Goal: Book appointment/travel/reservation

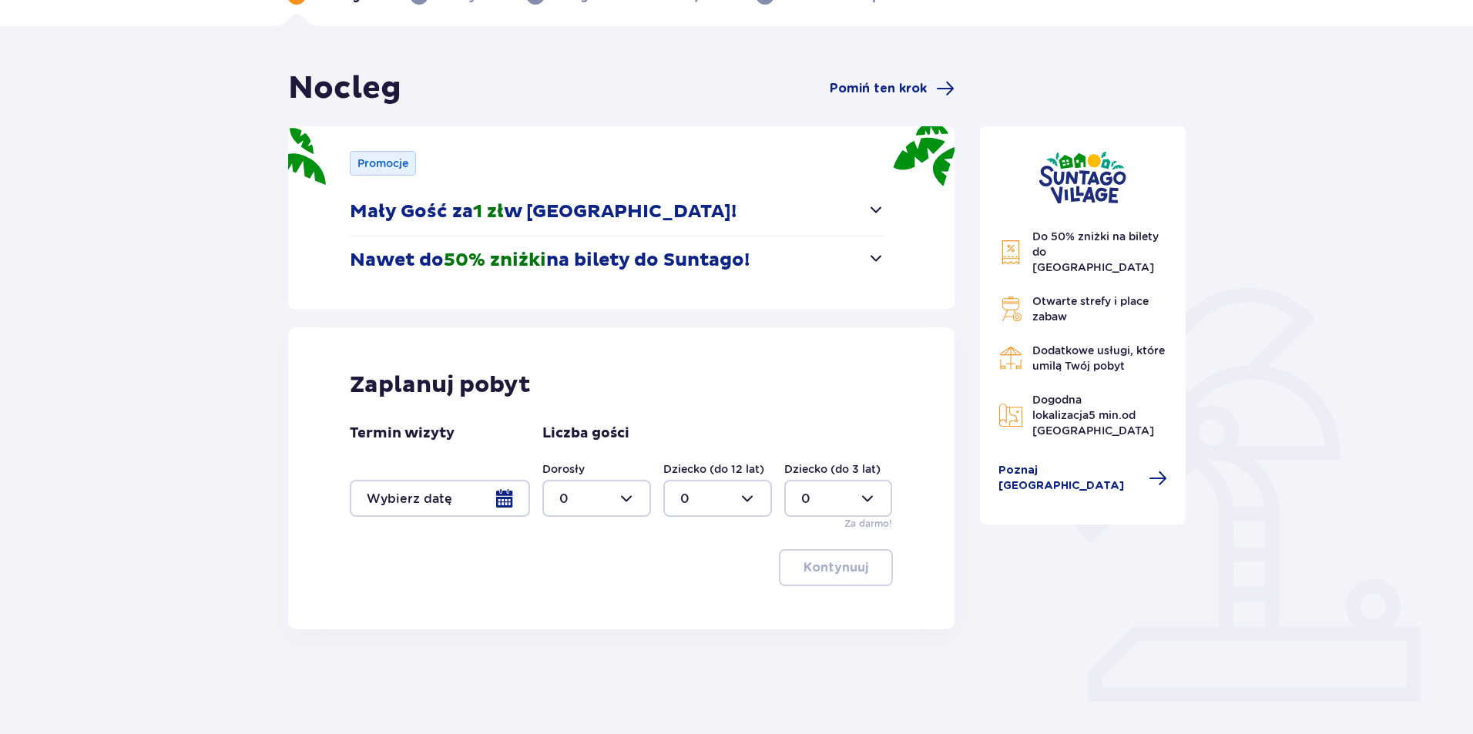
scroll to position [122, 0]
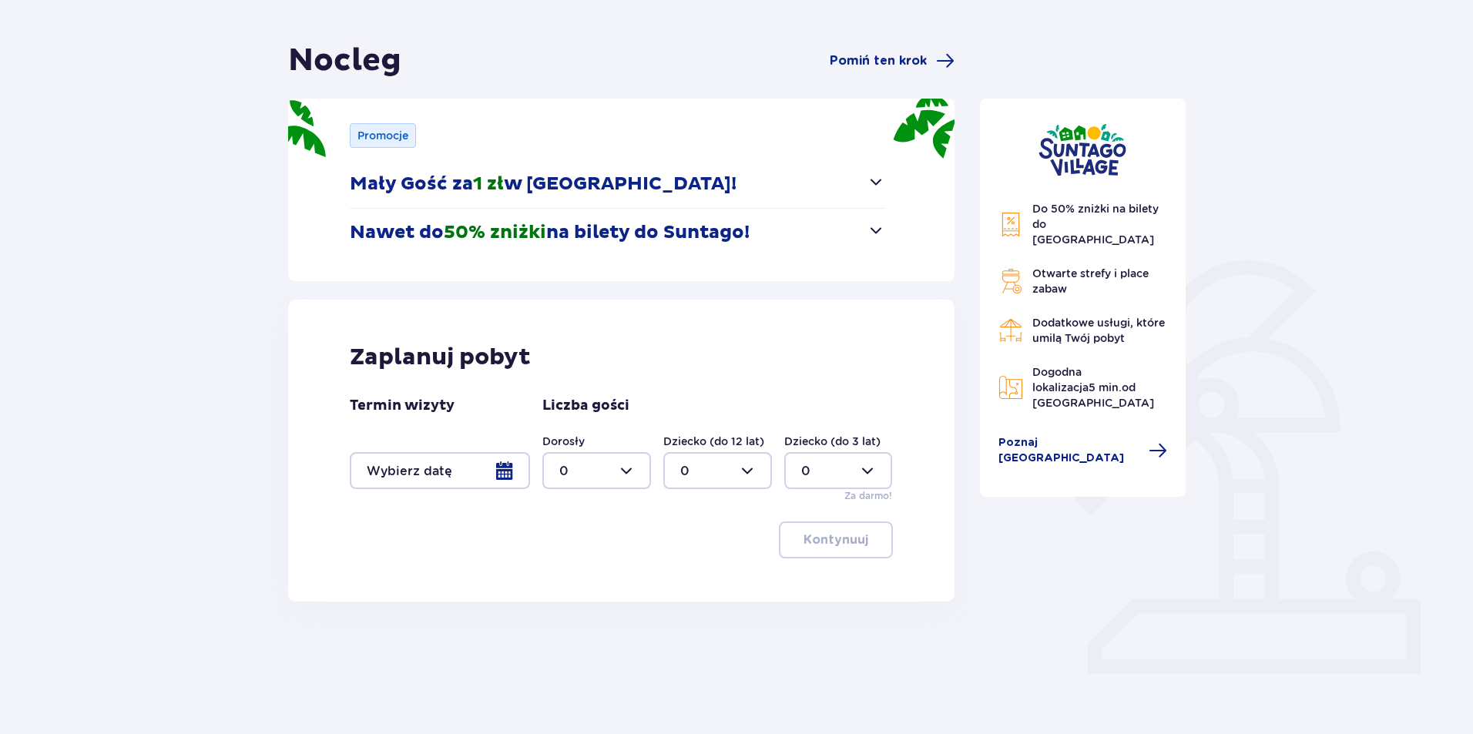
click at [509, 469] on div at bounding box center [440, 470] width 180 height 37
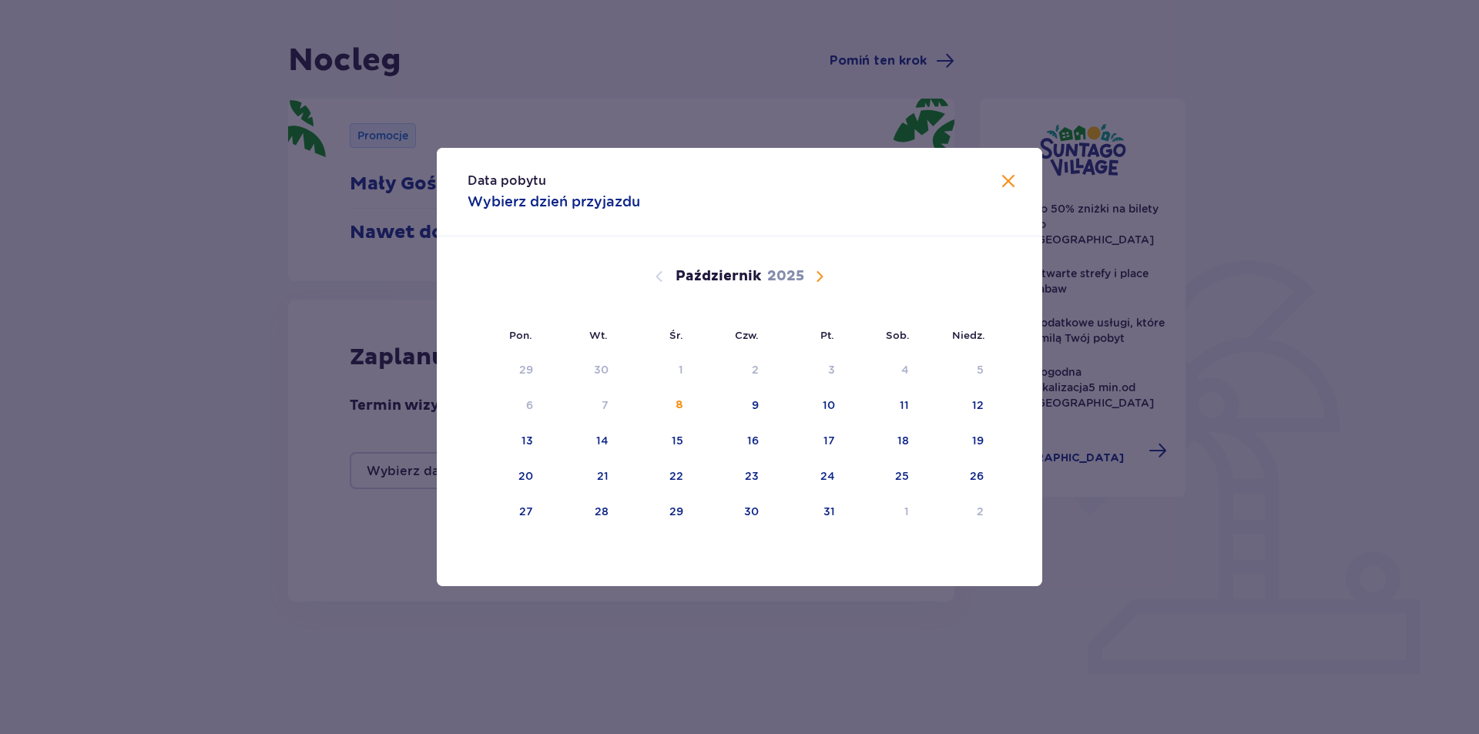
click at [818, 277] on span "Następny miesiąc" at bounding box center [820, 276] width 18 height 18
click at [659, 268] on span "Poprzedni miesiąc" at bounding box center [659, 276] width 18 height 18
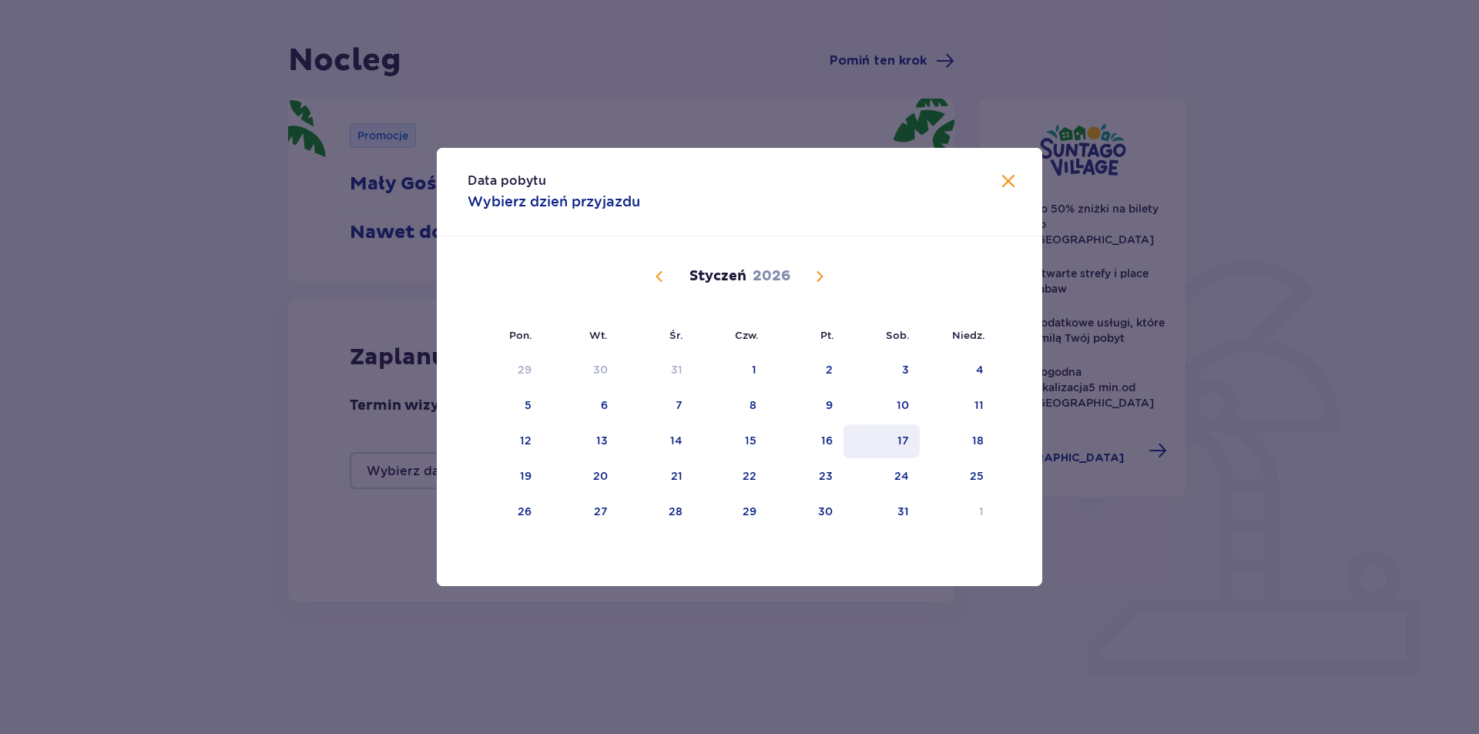
click at [906, 441] on div "17" at bounding box center [904, 440] width 12 height 15
click at [988, 445] on div "18" at bounding box center [957, 442] width 75 height 34
type input "[DATE] - [DATE]"
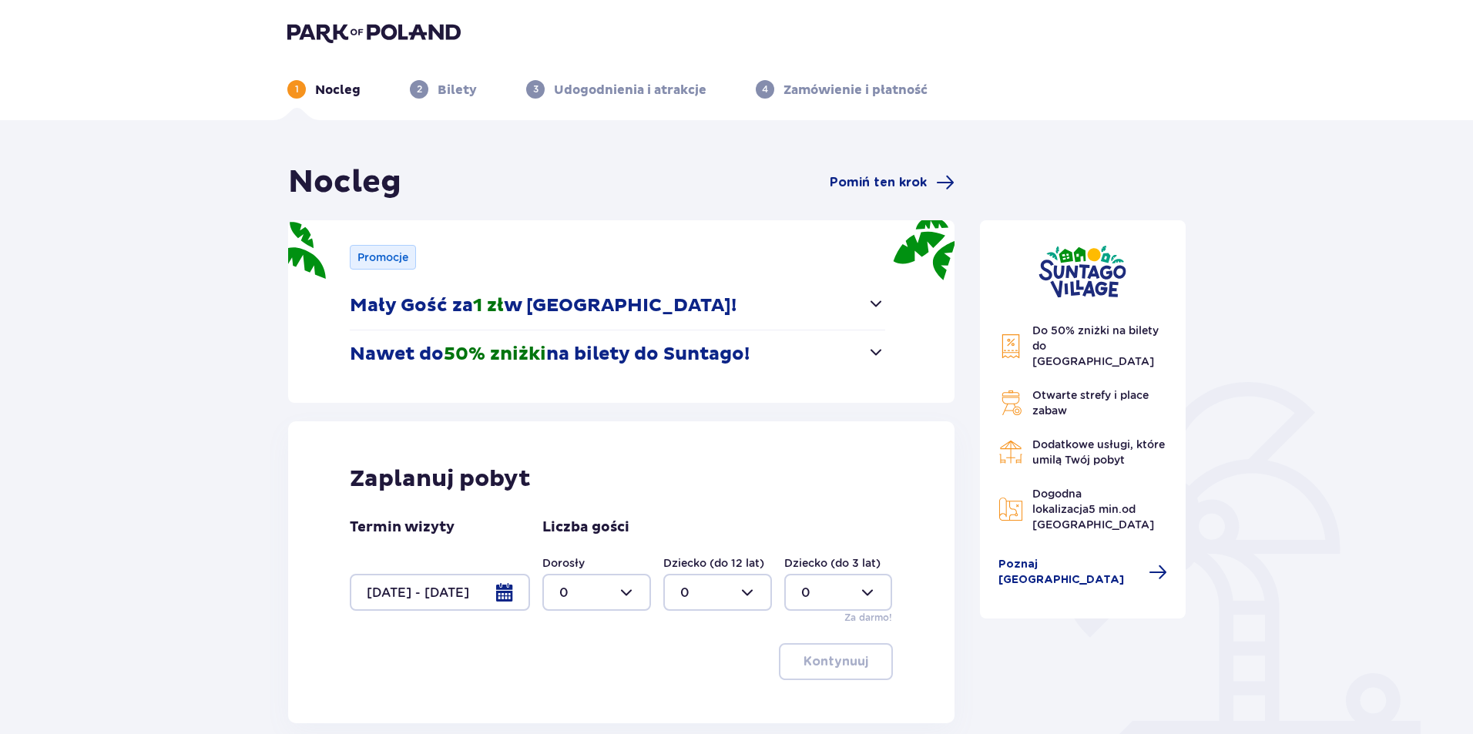
click at [582, 600] on div at bounding box center [596, 592] width 109 height 37
click at [588, 505] on div "2" at bounding box center [596, 507] width 75 height 17
type input "2"
click at [718, 589] on div at bounding box center [717, 592] width 109 height 37
click at [707, 506] on div "2" at bounding box center [717, 507] width 75 height 17
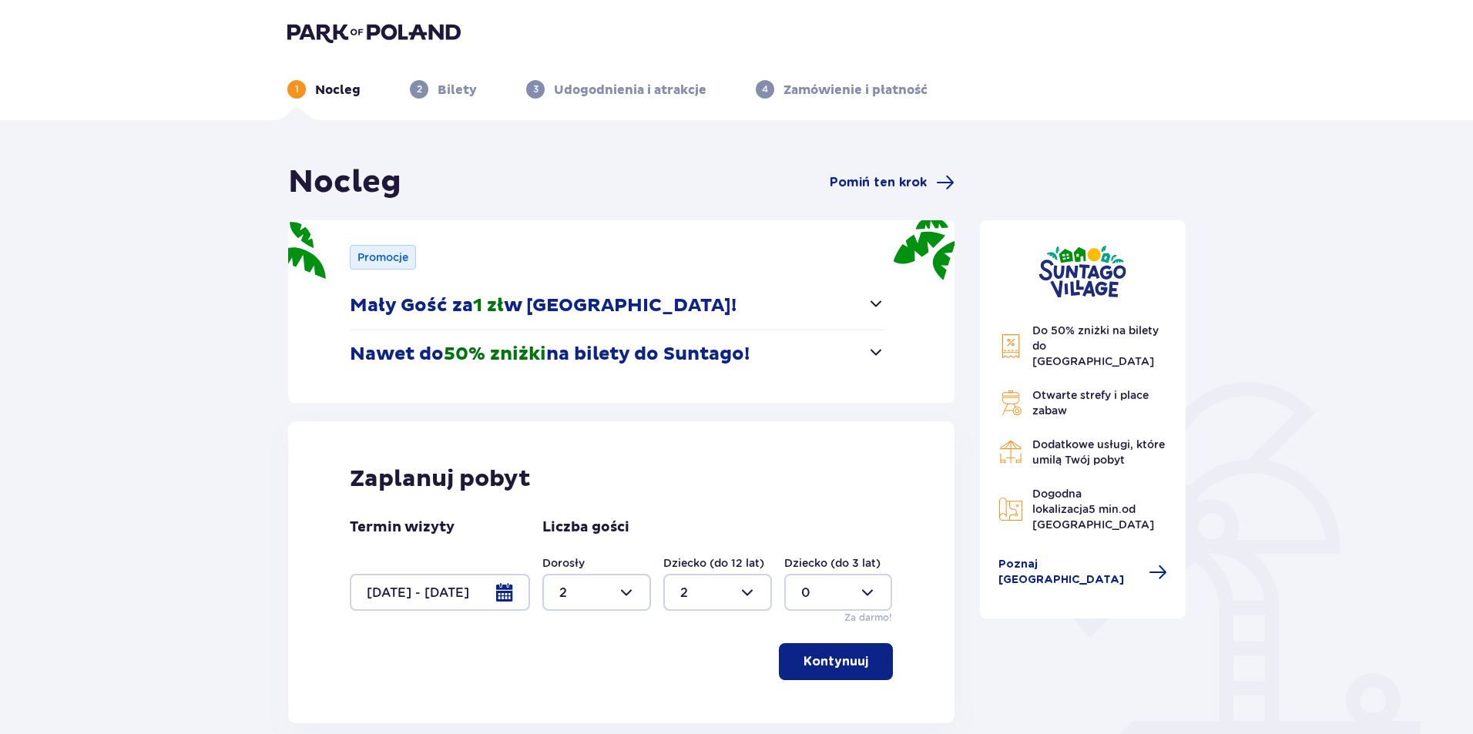
type input "2"
click at [827, 656] on p "Kontynuuj" at bounding box center [836, 661] width 65 height 17
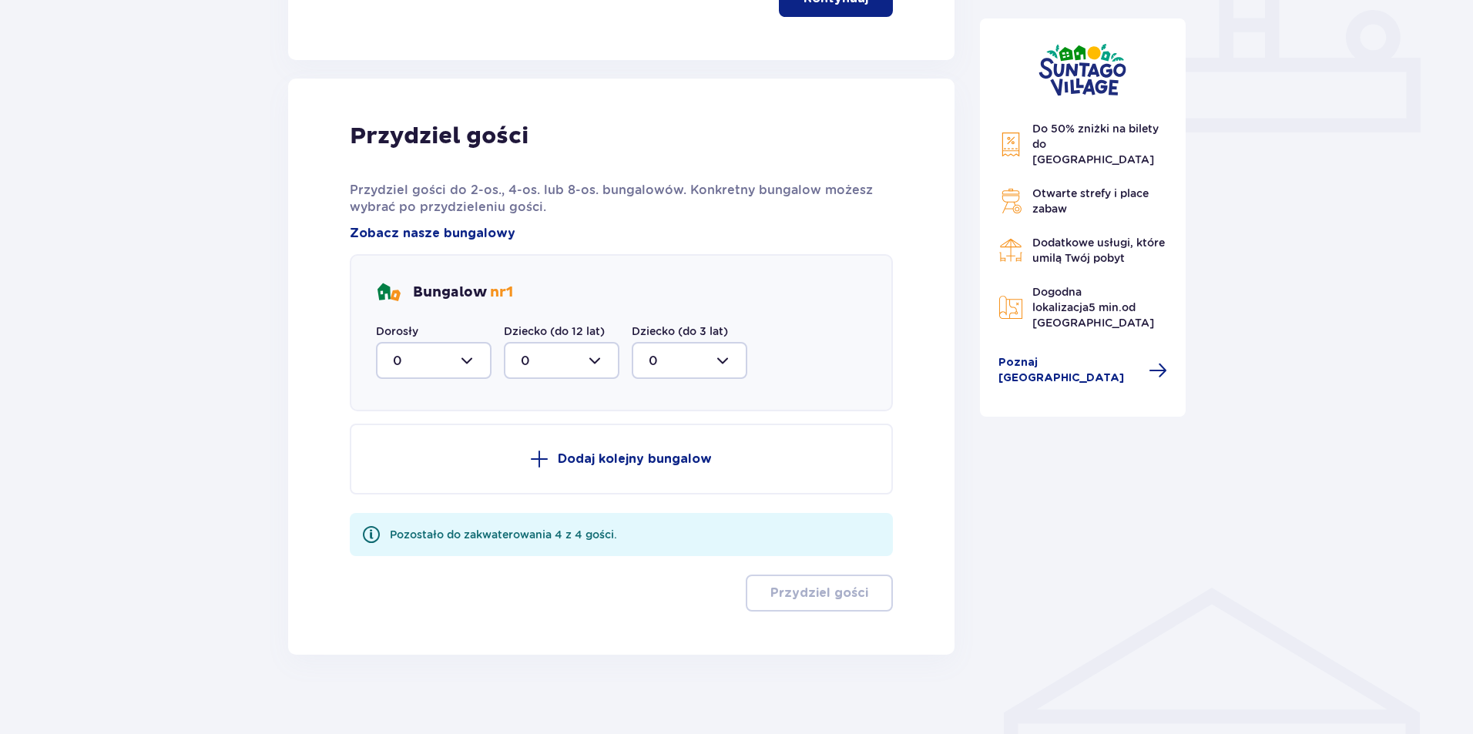
scroll to position [676, 0]
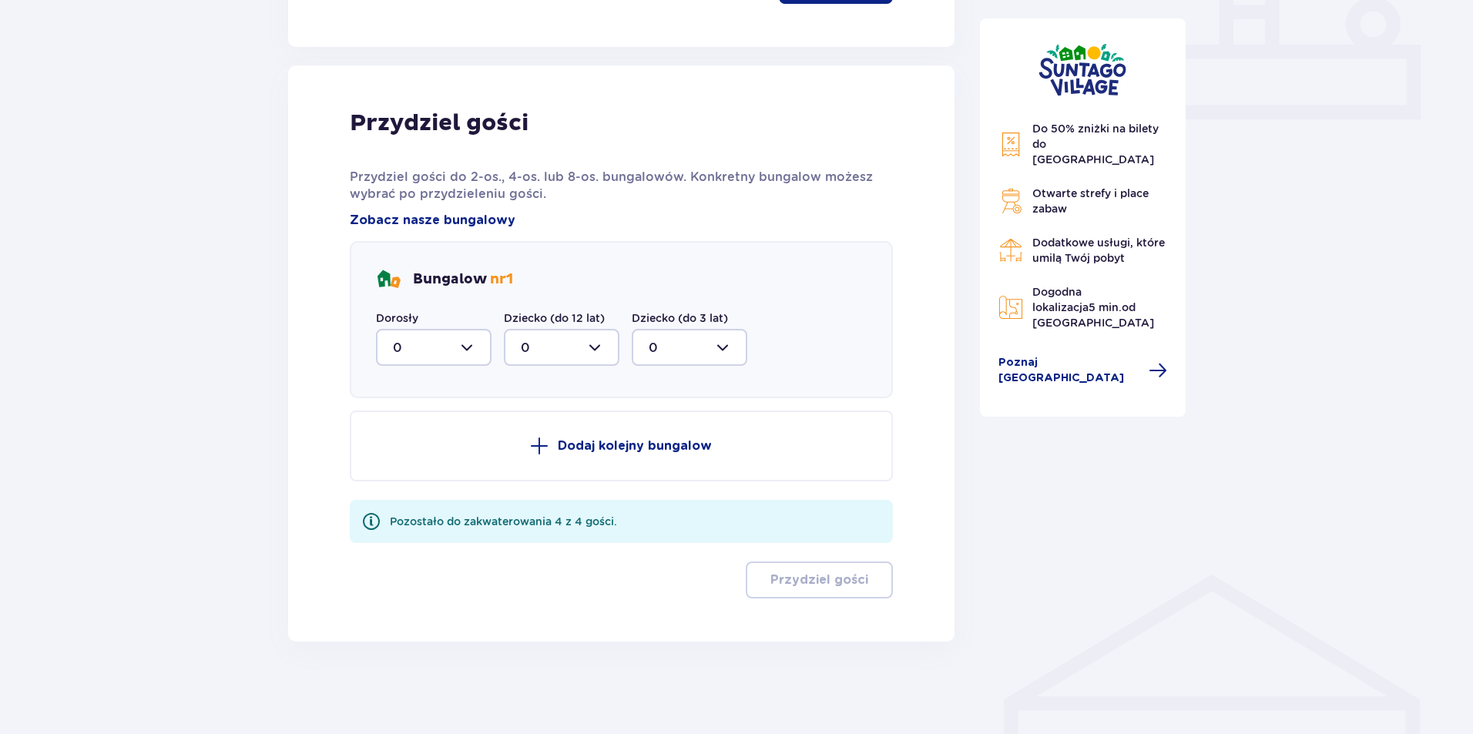
click at [449, 341] on div at bounding box center [434, 347] width 116 height 37
click at [415, 458] on div "2" at bounding box center [434, 459] width 82 height 17
type input "2"
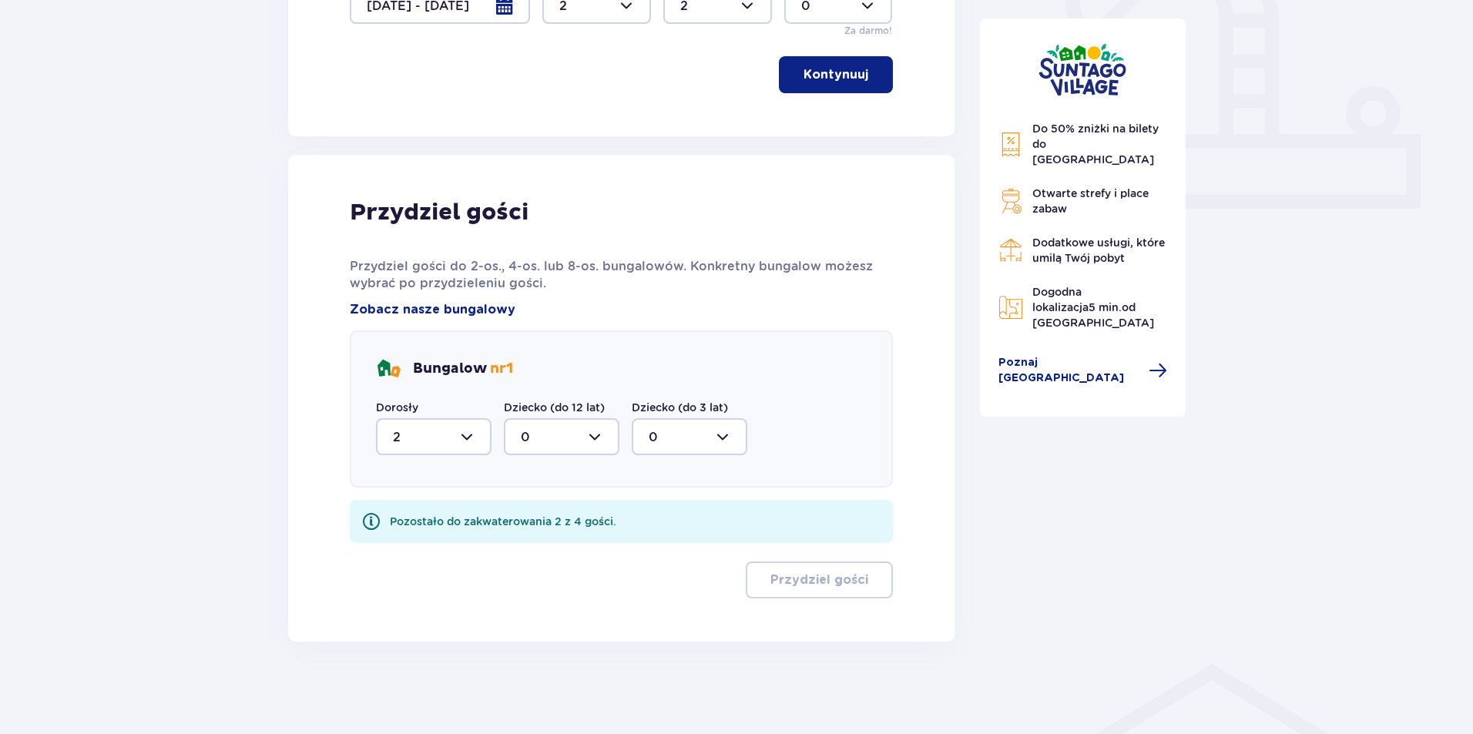
click at [572, 441] on div at bounding box center [562, 436] width 116 height 37
click at [563, 548] on div "2" at bounding box center [562, 548] width 82 height 17
type input "2"
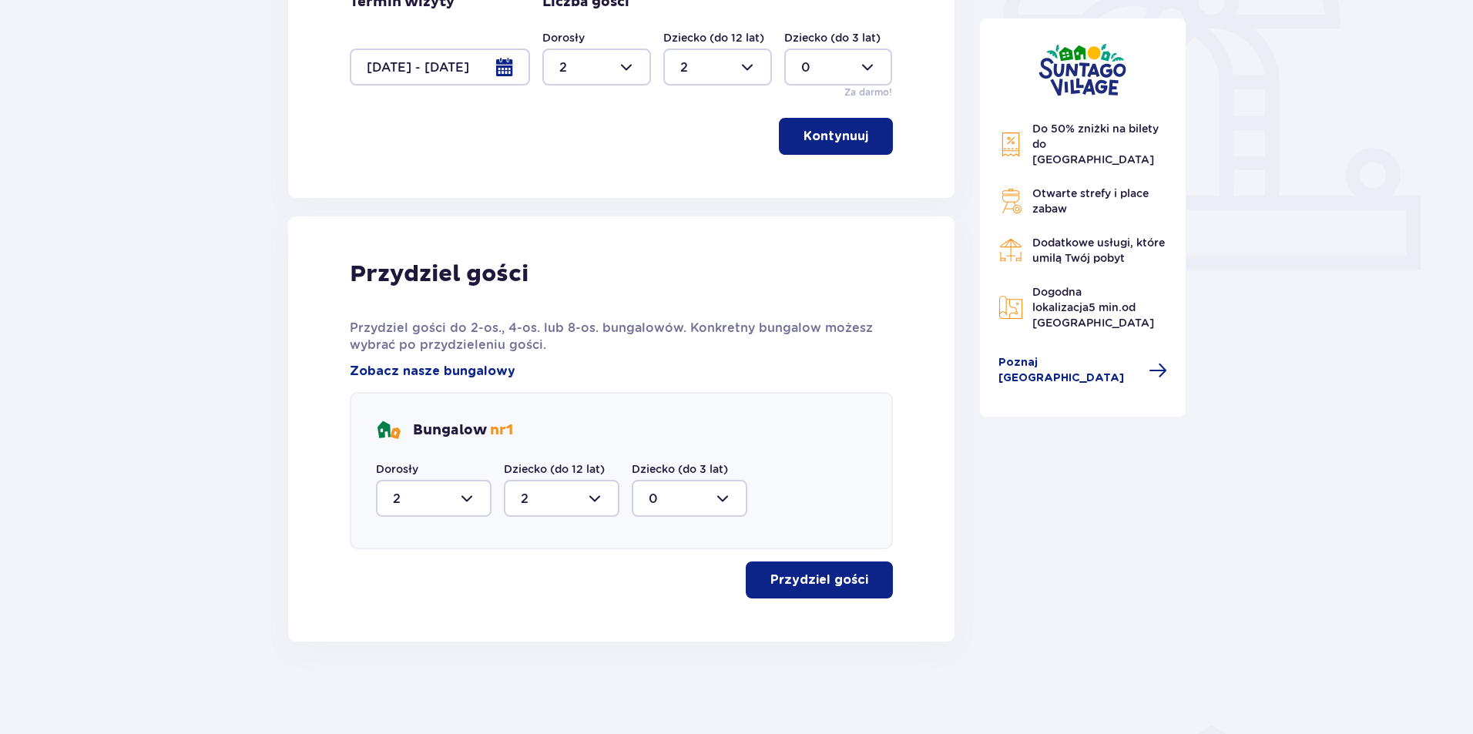
click at [857, 143] on button "Kontynuuj" at bounding box center [836, 136] width 114 height 37
click at [770, 578] on p "Przydziel gości" at bounding box center [819, 580] width 98 height 17
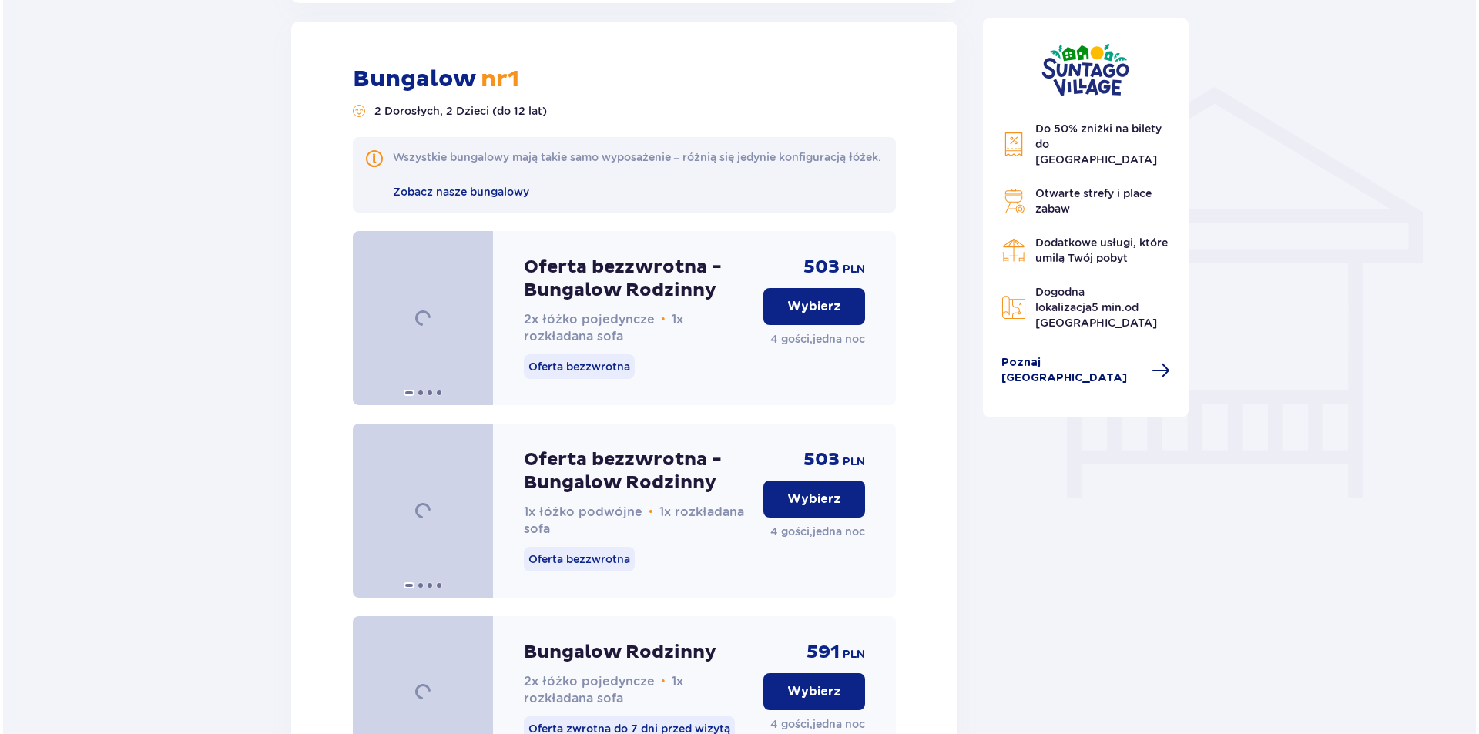
scroll to position [1167, 0]
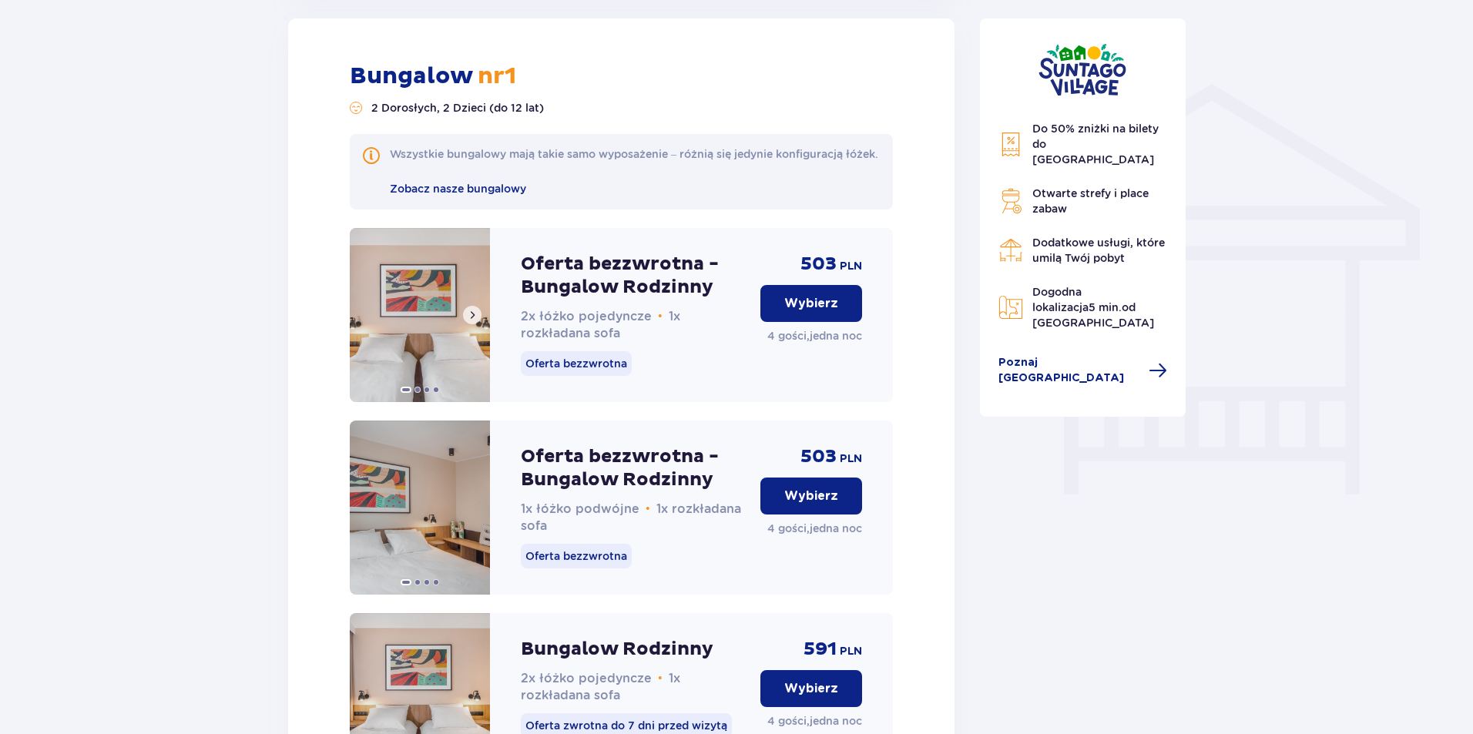
click at [476, 324] on button at bounding box center [472, 315] width 18 height 18
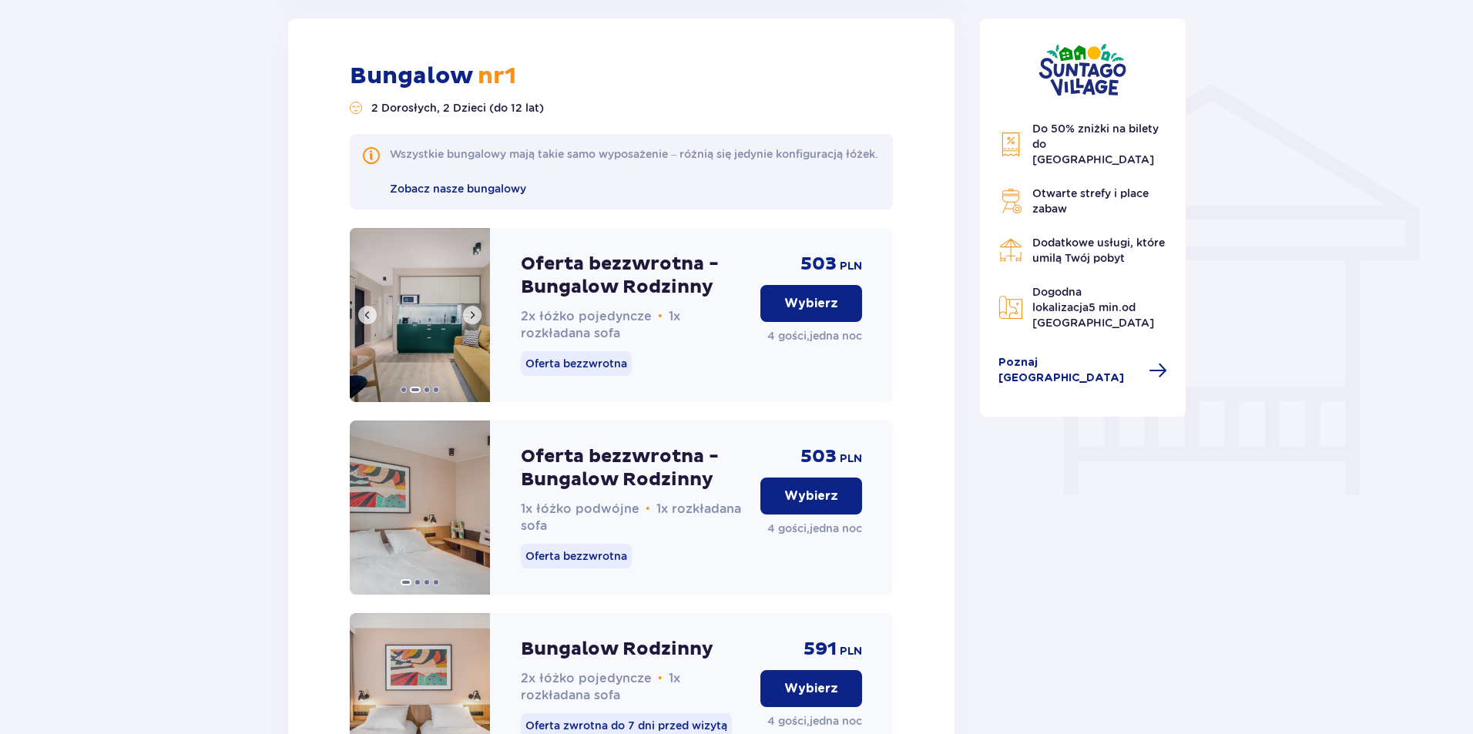
click at [476, 324] on button at bounding box center [472, 315] width 18 height 18
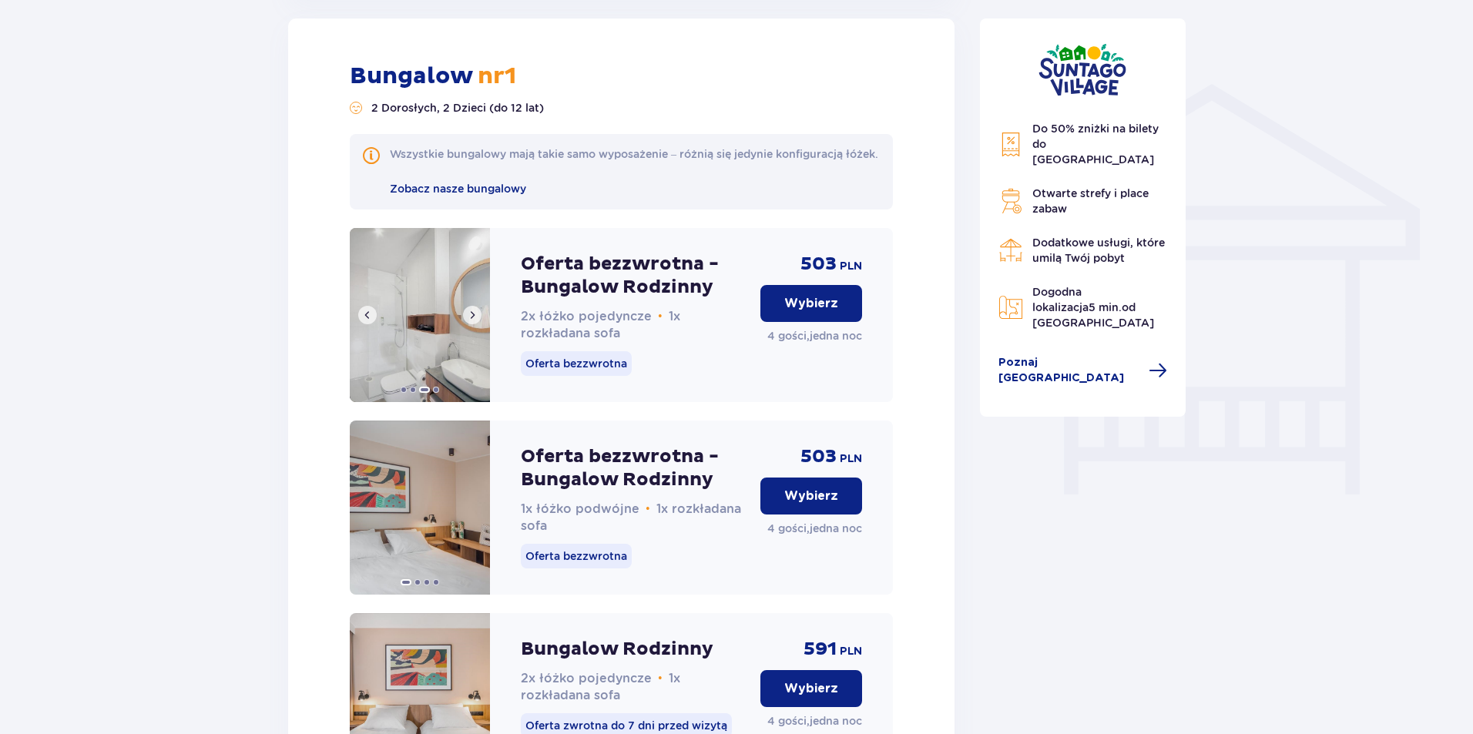
click at [476, 324] on button at bounding box center [472, 315] width 18 height 18
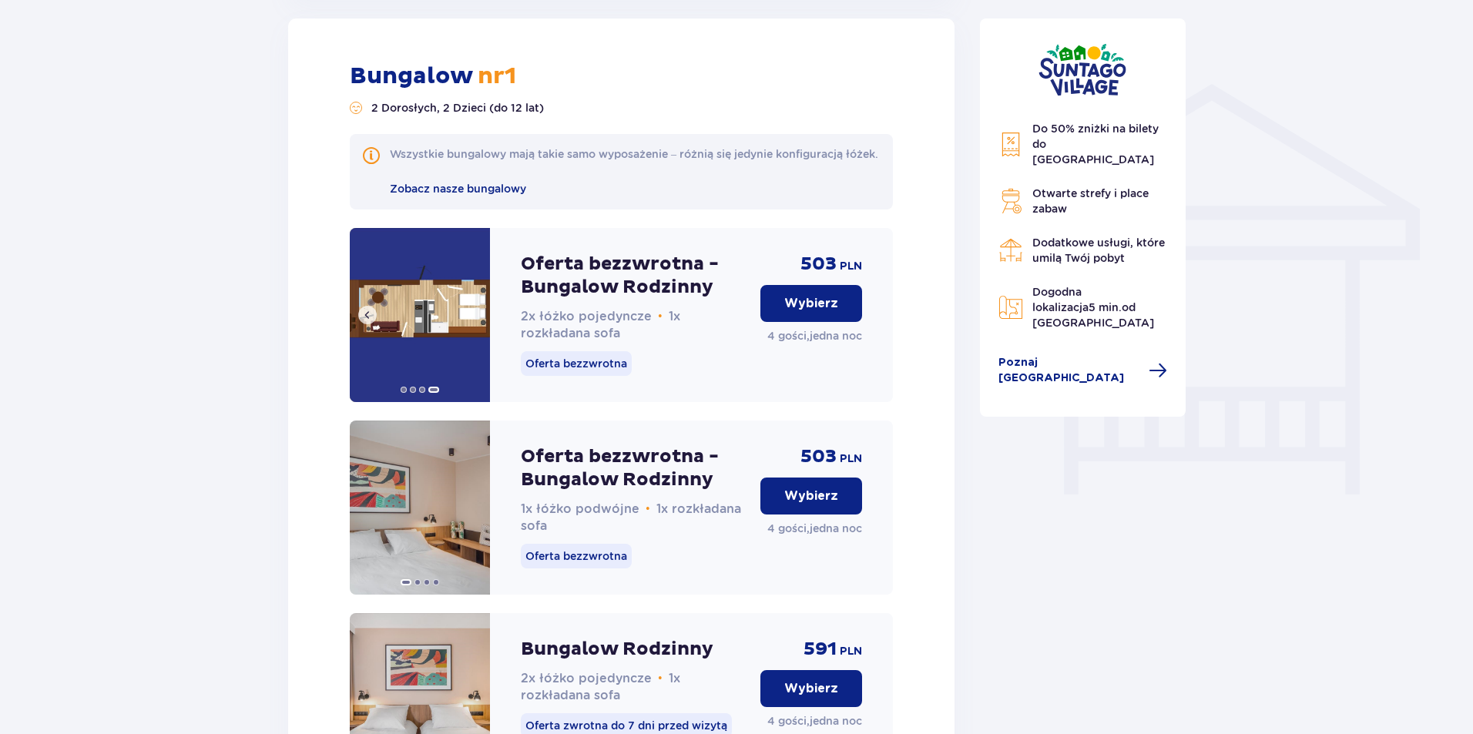
click at [476, 338] on img at bounding box center [420, 315] width 140 height 174
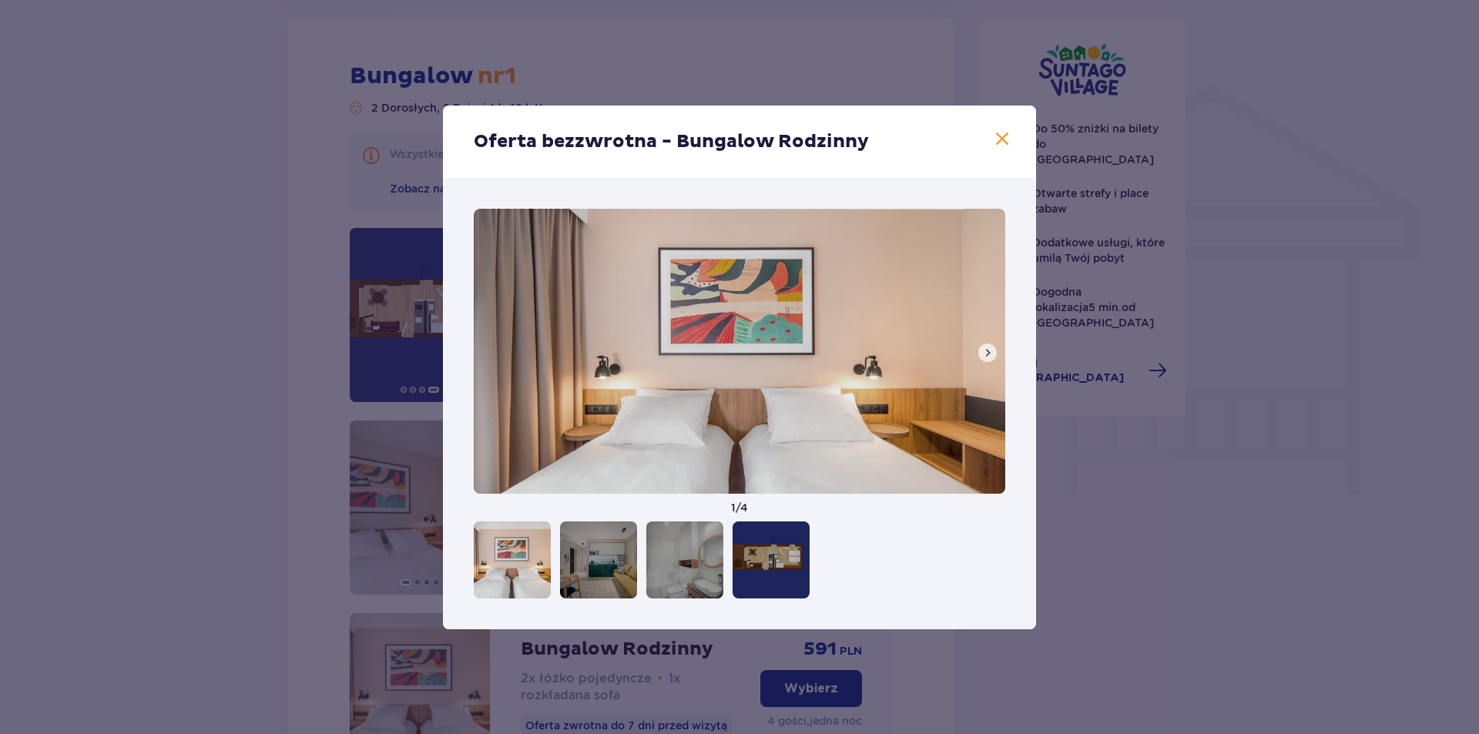
click at [1002, 136] on span at bounding box center [1002, 139] width 18 height 18
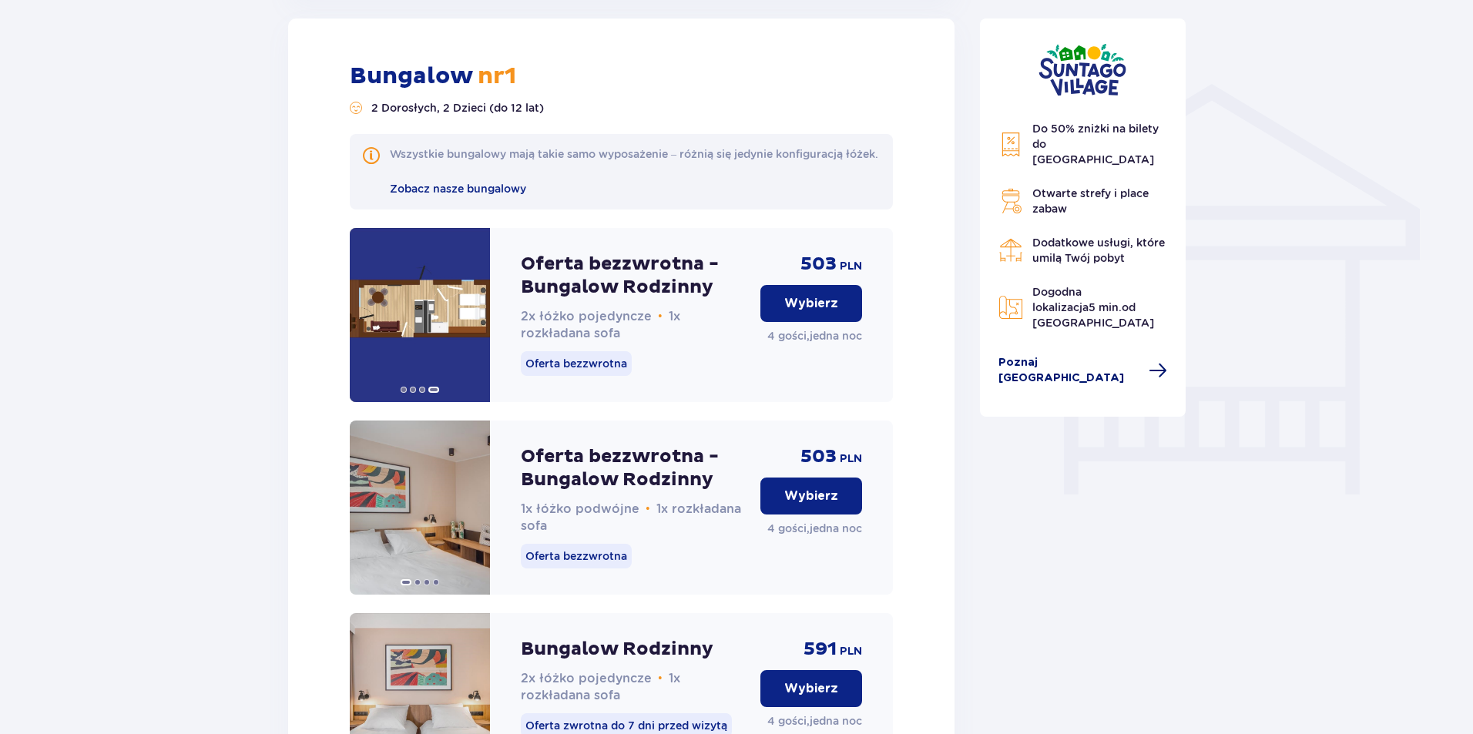
click at [1083, 355] on span "Poznaj [GEOGRAPHIC_DATA]" at bounding box center [1070, 370] width 142 height 31
